Goal: Use online tool/utility: Use online tool/utility

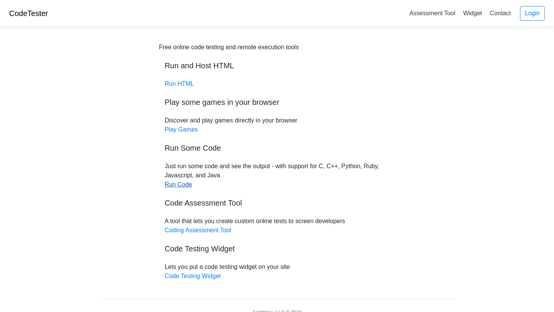
click at [178, 183] on link "Run Code" at bounding box center [178, 184] width 27 height 6
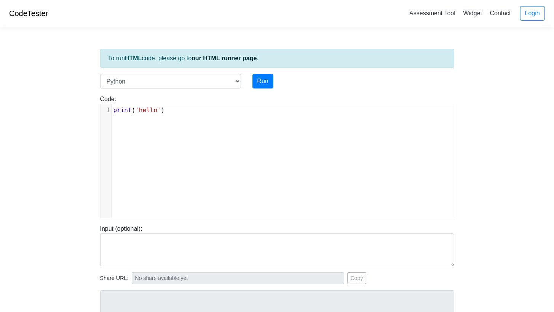
click at [243, 106] on pre "print ( 'hello' )" at bounding box center [283, 110] width 342 height 9
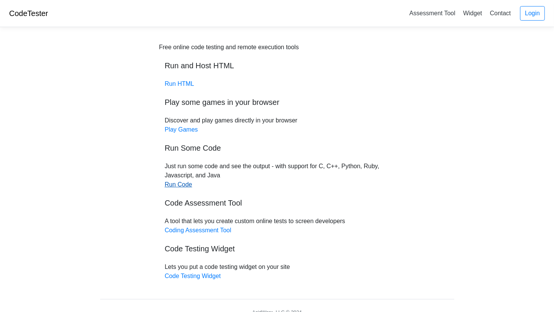
click at [176, 186] on link "Run Code" at bounding box center [178, 184] width 27 height 6
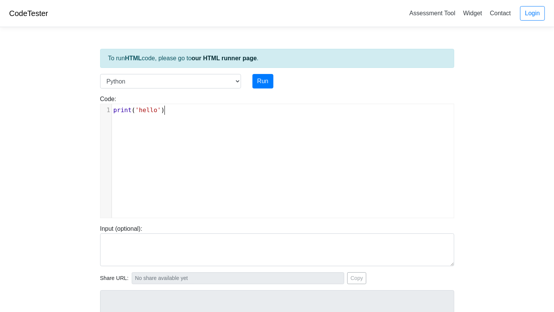
scroll to position [3, 0]
type textarea "print('hello')"
drag, startPoint x: 235, startPoint y: 106, endPoint x: 92, endPoint y: 105, distance: 142.9
click at [92, 105] on body "CodeTester Assessment Tool Widget Contact Login To run HTML code, please go to …" at bounding box center [277, 203] width 554 height 407
click at [146, 64] on div "To run HTML code, please go to our HTML runner page ." at bounding box center [277, 58] width 354 height 19
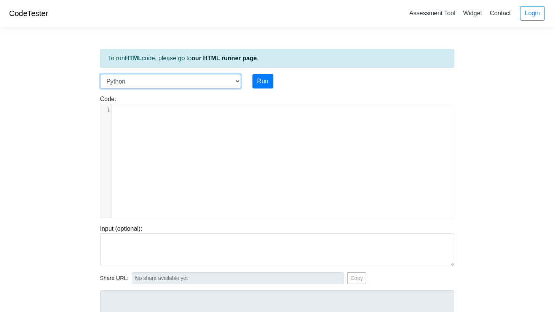
click at [148, 82] on select "C C++ Go Java Javascript Python Ruby" at bounding box center [170, 81] width 141 height 14
select select "javascript"
click at [100, 74] on select "C C++ Go Java Javascript Python Ruby" at bounding box center [170, 81] width 141 height 14
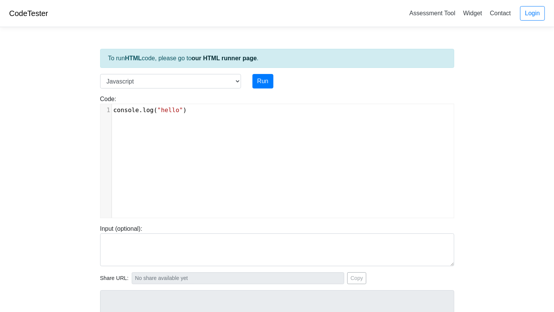
click at [223, 125] on div "xxxxxxxxxx 1 console . log ( "hello" )" at bounding box center [283, 166] width 365 height 125
drag, startPoint x: 220, startPoint y: 122, endPoint x: 31, endPoint y: 119, distance: 189.4
click at [31, 119] on body "CodeTester Assessment Tool Widget Contact Login To run HTML code, please go to …" at bounding box center [277, 203] width 554 height 407
